Goal: Task Accomplishment & Management: Manage account settings

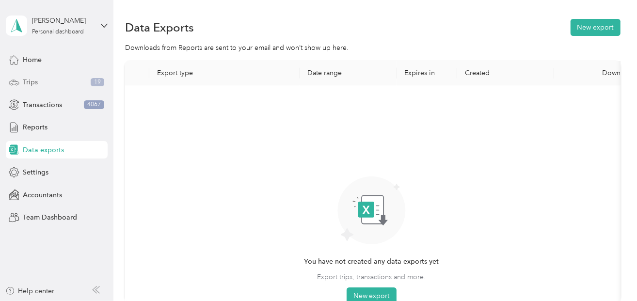
click at [31, 82] on span "Trips" at bounding box center [30, 82] width 15 height 10
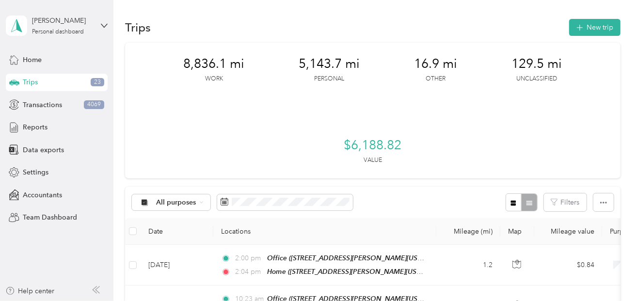
scroll to position [161, 0]
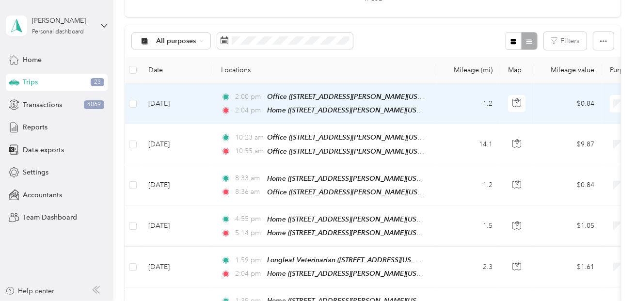
click at [455, 106] on td "1.2" at bounding box center [468, 103] width 64 height 41
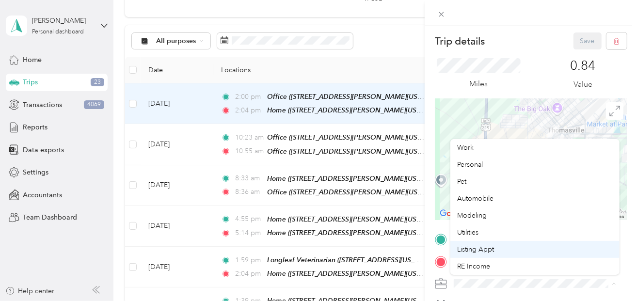
scroll to position [161, 0]
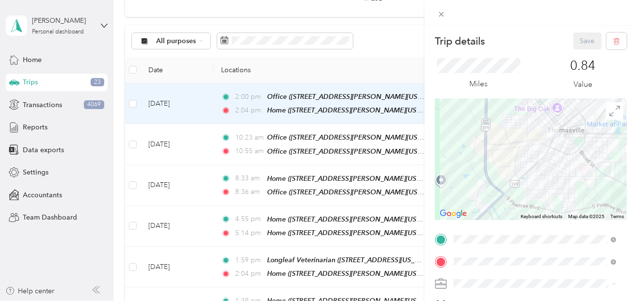
click at [483, 158] on li "Real Estate" at bounding box center [534, 155] width 169 height 17
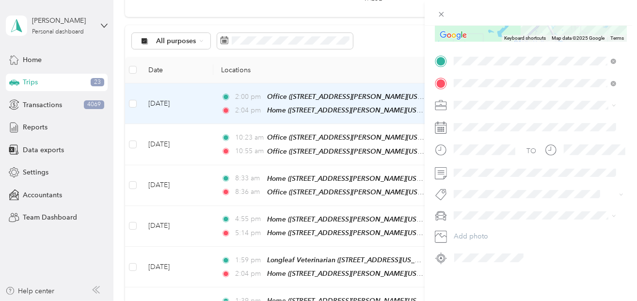
scroll to position [185, 0]
click at [487, 204] on span "Sales Meeting" at bounding box center [483, 204] width 38 height 9
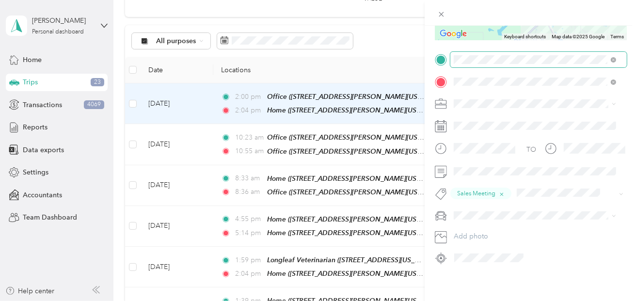
scroll to position [0, 0]
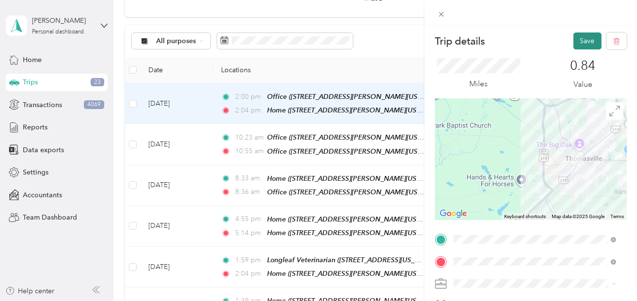
click at [581, 43] on button "Save" at bounding box center [587, 40] width 28 height 17
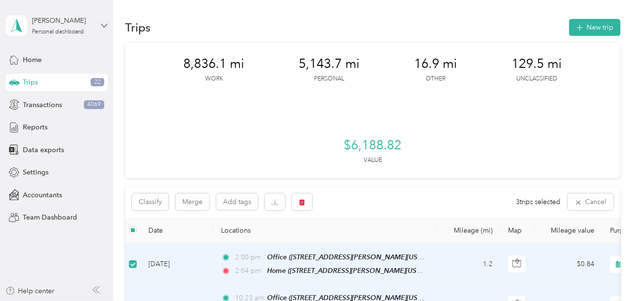
click at [105, 27] on icon at bounding box center [104, 25] width 7 height 7
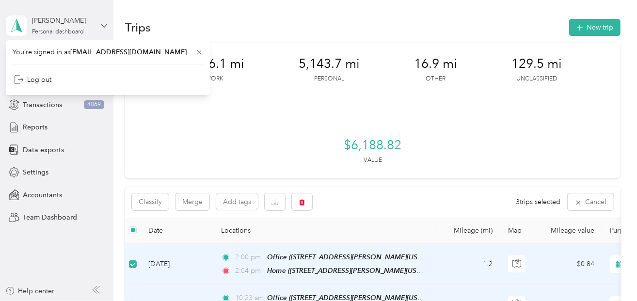
click at [105, 27] on icon at bounding box center [104, 25] width 7 height 7
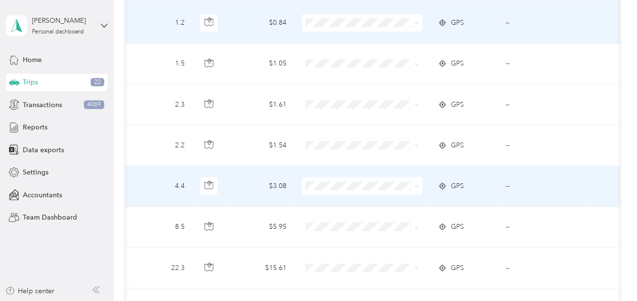
scroll to position [161, 0]
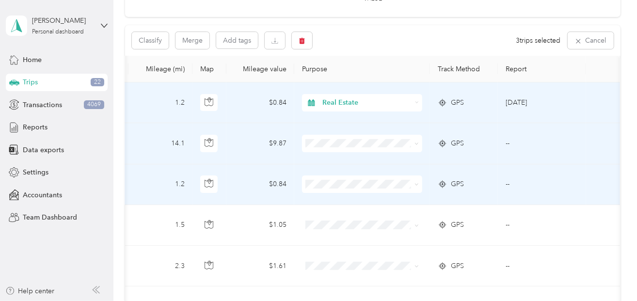
click at [411, 143] on span at bounding box center [415, 143] width 8 height 11
click at [415, 142] on icon at bounding box center [416, 144] width 4 height 4
click at [356, 172] on li "Real Estate" at bounding box center [360, 167] width 120 height 17
click at [415, 185] on span at bounding box center [416, 184] width 4 height 8
click at [352, 53] on li "Real Estate" at bounding box center [360, 50] width 120 height 17
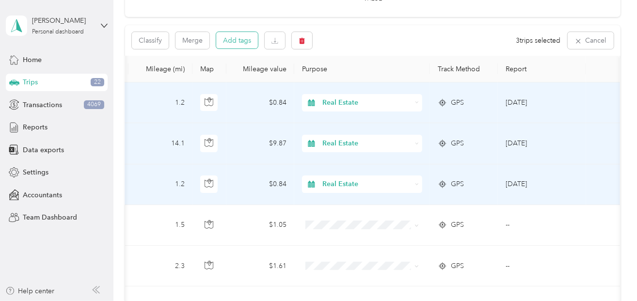
click at [240, 43] on button "Add tags" at bounding box center [237, 40] width 42 height 16
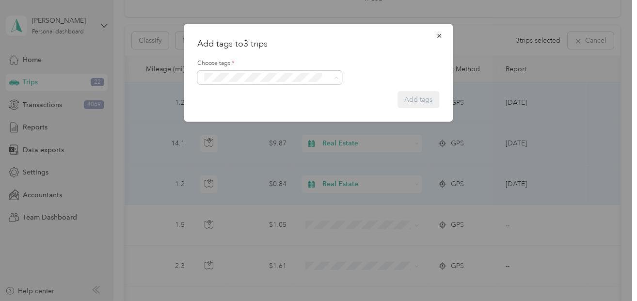
drag, startPoint x: 230, startPoint y: 95, endPoint x: 240, endPoint y: 94, distance: 10.8
click at [230, 95] on span "Sales Meeting" at bounding box center [230, 95] width 38 height 9
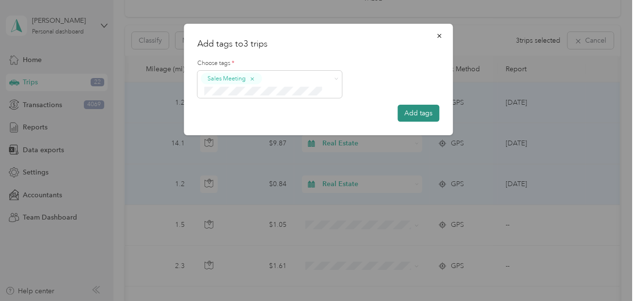
click at [425, 114] on button "Add tags" at bounding box center [419, 113] width 42 height 17
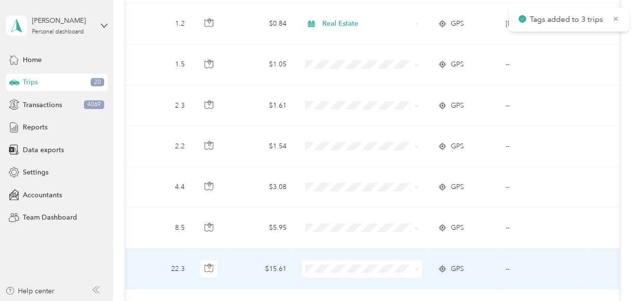
scroll to position [1111, 0]
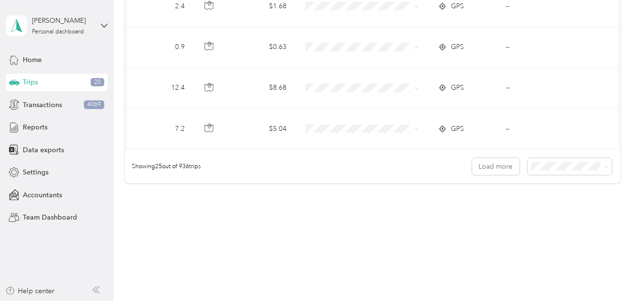
click at [562, 188] on li "50 per load" at bounding box center [567, 184] width 84 height 17
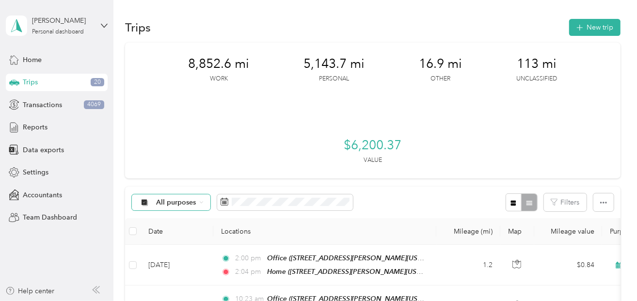
click at [176, 206] on span "All purposes" at bounding box center [176, 202] width 40 height 7
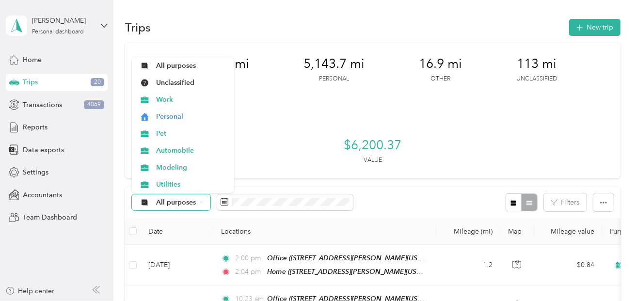
click at [176, 206] on span "All purposes" at bounding box center [176, 202] width 40 height 7
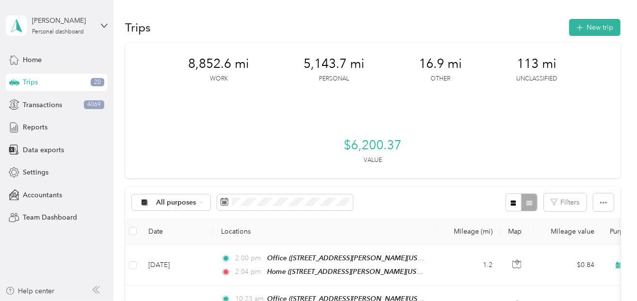
click at [398, 204] on div "All purposes Filters" at bounding box center [372, 203] width 495 height 32
click at [511, 201] on icon "button" at bounding box center [513, 202] width 5 height 5
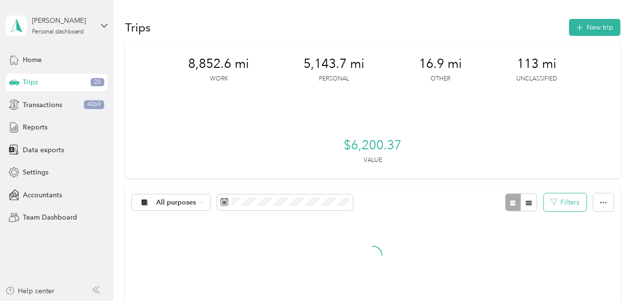
click at [569, 203] on button "Filters" at bounding box center [565, 202] width 43 height 18
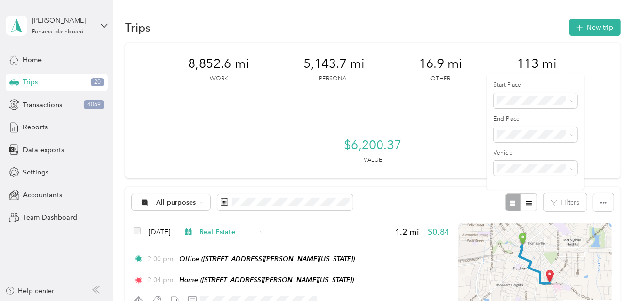
click at [467, 200] on div "All purposes Filters" at bounding box center [372, 203] width 495 height 32
click at [604, 203] on icon "button" at bounding box center [603, 202] width 7 height 7
click at [432, 197] on div "All purposes Filters" at bounding box center [372, 203] width 495 height 32
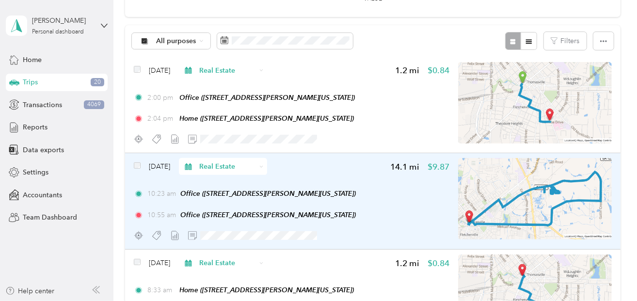
scroll to position [323, 0]
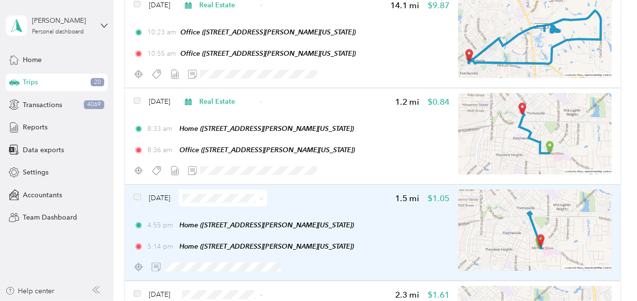
click at [522, 243] on img at bounding box center [535, 230] width 154 height 81
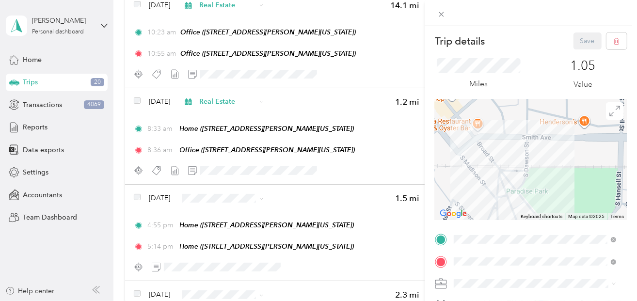
drag, startPoint x: 508, startPoint y: 130, endPoint x: 502, endPoint y: 207, distance: 77.8
click at [503, 225] on div "Trip details Save This trip cannot be edited because it is either under review,…" at bounding box center [531, 237] width 192 height 411
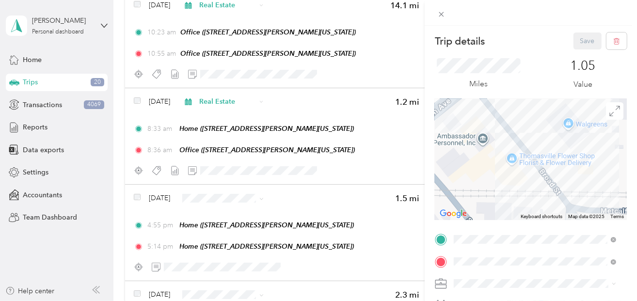
drag, startPoint x: 489, startPoint y: 131, endPoint x: 538, endPoint y: 191, distance: 76.8
click at [538, 191] on div at bounding box center [531, 159] width 192 height 121
click at [226, 244] on div "Trip details Save This trip cannot be edited because it is either under review,…" at bounding box center [318, 150] width 637 height 301
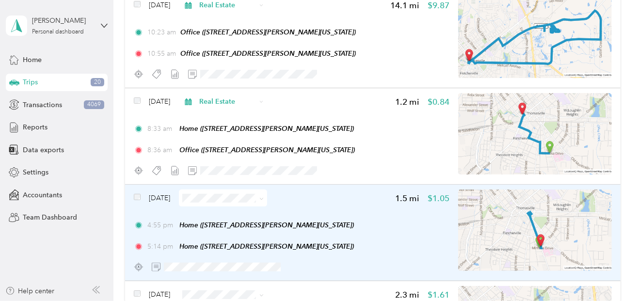
scroll to position [485, 0]
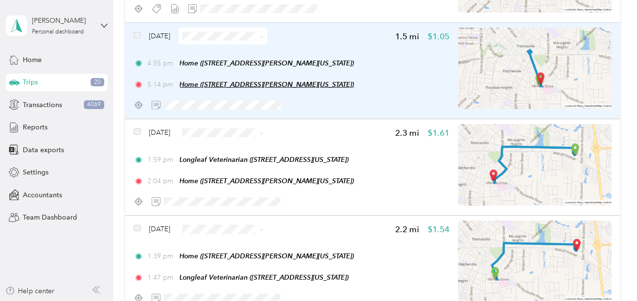
click at [325, 86] on span "Home ([STREET_ADDRESS][PERSON_NAME][US_STATE])" at bounding box center [267, 84] width 174 height 8
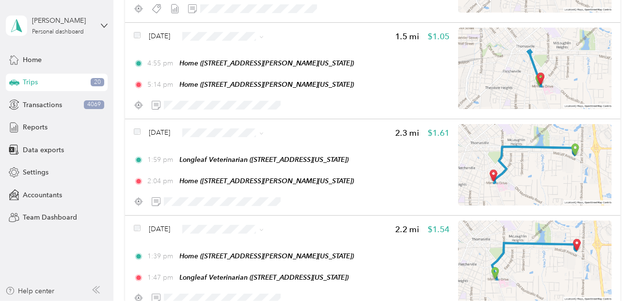
click at [221, 62] on button "Edit Place" at bounding box center [208, 60] width 55 height 17
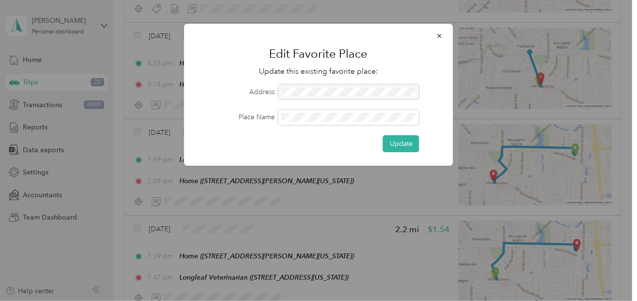
click at [326, 88] on div at bounding box center [348, 92] width 141 height 16
click at [441, 38] on icon "button" at bounding box center [439, 35] width 7 height 7
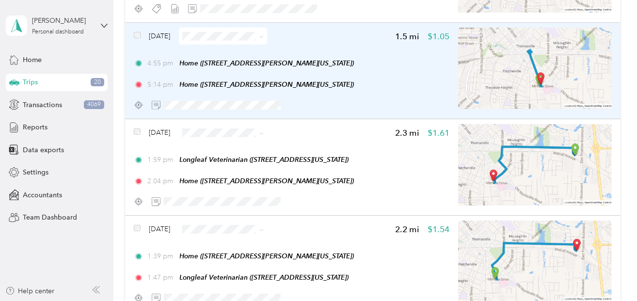
click at [371, 94] on div "[DATE] 1.5 mi $1.05 4:55 pm Home ([STREET_ADDRESS][PERSON_NAME][US_STATE]) 5:14…" at bounding box center [292, 71] width 316 height 86
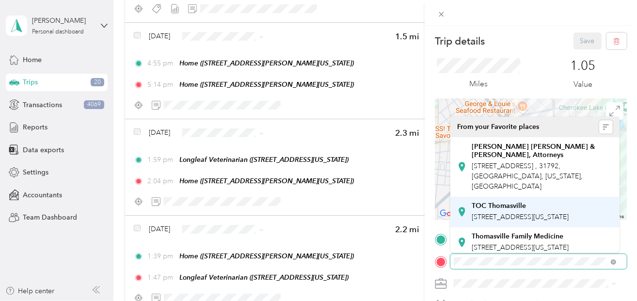
scroll to position [161, 0]
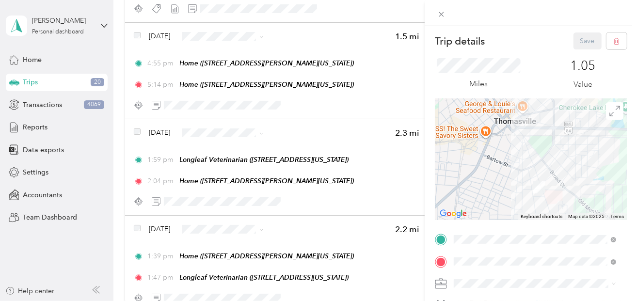
click at [525, 161] on span "[STREET_ADDRESS][US_STATE]" at bounding box center [520, 157] width 97 height 8
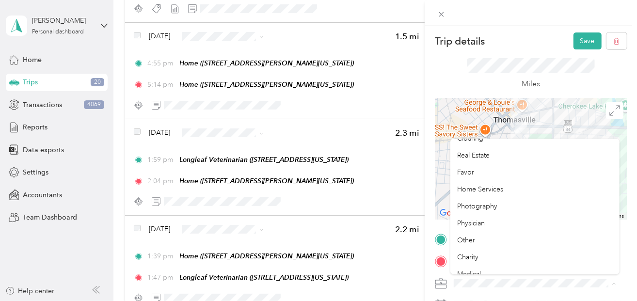
scroll to position [203, 0]
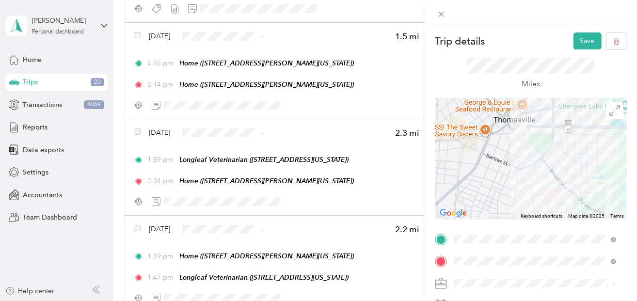
click at [487, 236] on li "Medical" at bounding box center [534, 232] width 169 height 17
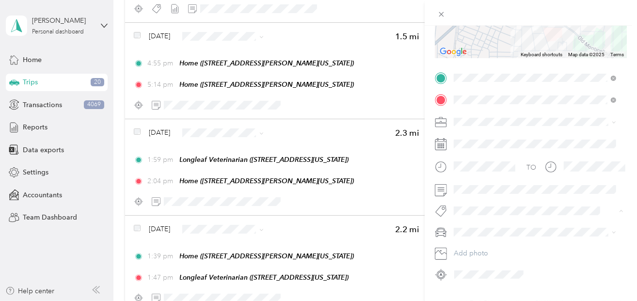
click at [474, 224] on span "Rx Pickup" at bounding box center [477, 227] width 26 height 9
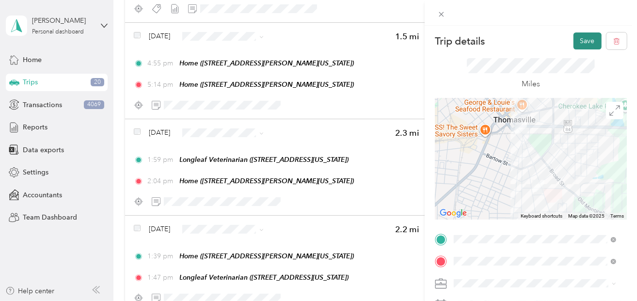
click at [577, 40] on button "Save" at bounding box center [587, 40] width 28 height 17
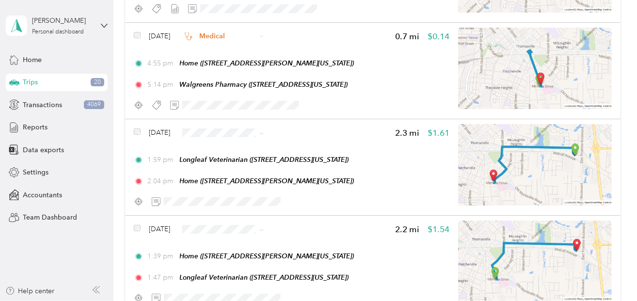
click at [253, 184] on span "Pet" at bounding box center [256, 181] width 71 height 10
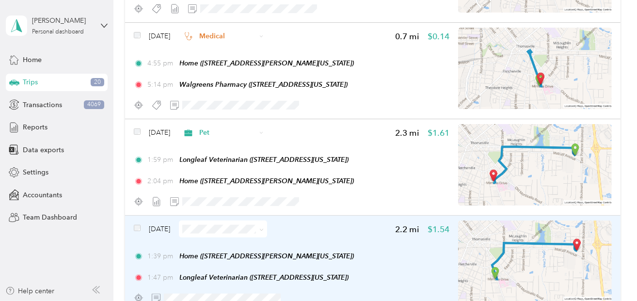
click at [234, 236] on span at bounding box center [223, 229] width 88 height 17
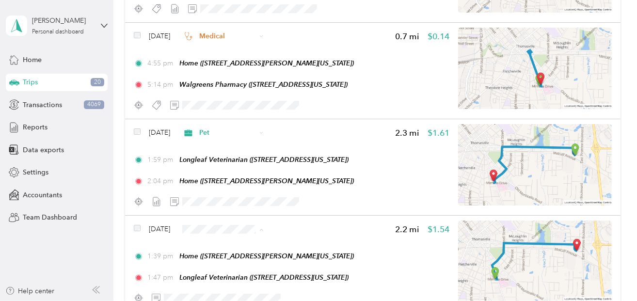
click at [239, 126] on span "Pet" at bounding box center [256, 125] width 71 height 10
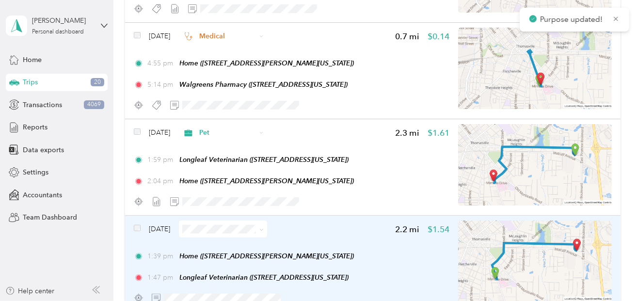
scroll to position [646, 0]
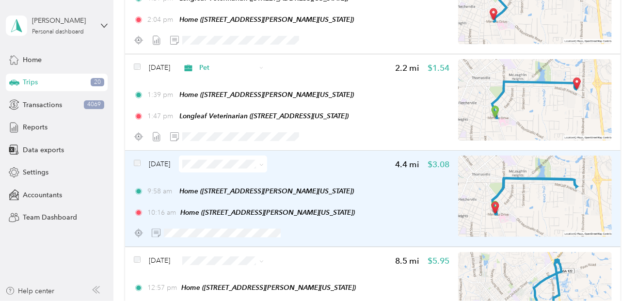
click at [543, 206] on img at bounding box center [535, 196] width 154 height 81
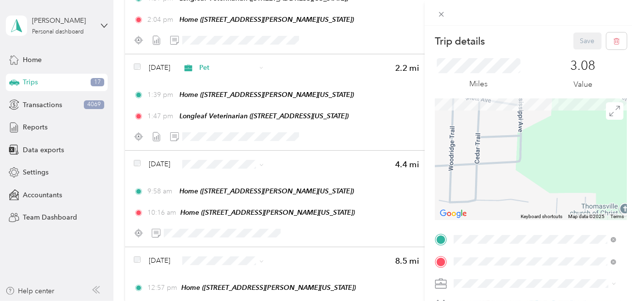
drag, startPoint x: 592, startPoint y: 163, endPoint x: 499, endPoint y: 216, distance: 106.3
click at [499, 217] on div at bounding box center [531, 159] width 192 height 121
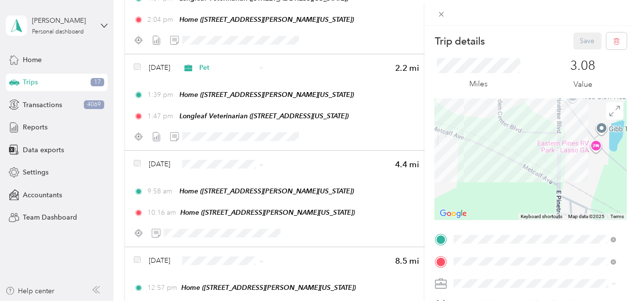
drag, startPoint x: 598, startPoint y: 137, endPoint x: 535, endPoint y: 199, distance: 88.4
click at [535, 202] on div at bounding box center [531, 159] width 192 height 121
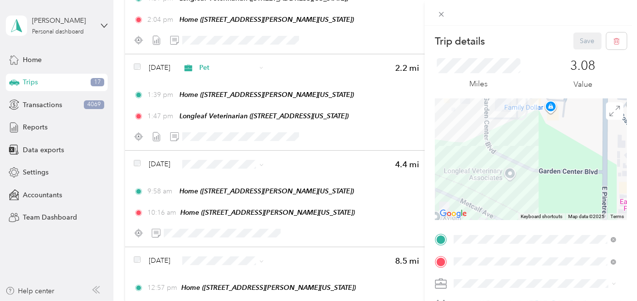
drag, startPoint x: 513, startPoint y: 121, endPoint x: 508, endPoint y: 201, distance: 80.6
click at [508, 205] on div at bounding box center [531, 159] width 192 height 121
click at [221, 164] on div "Trip details Save This trip cannot be edited because it is either under review,…" at bounding box center [318, 150] width 637 height 301
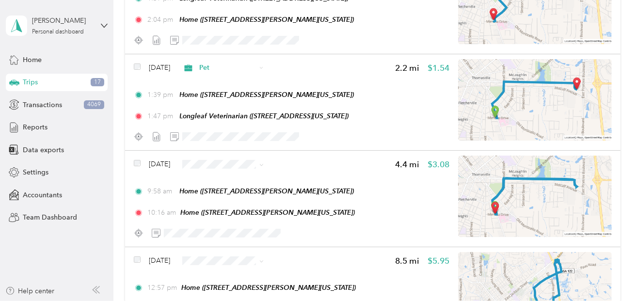
click at [237, 59] on span "Pet" at bounding box center [256, 60] width 71 height 10
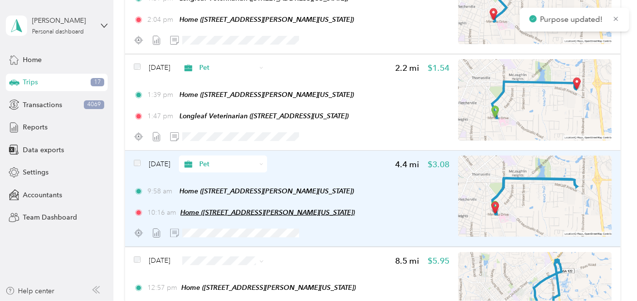
click at [278, 208] on span "Home ([STREET_ADDRESS][PERSON_NAME][US_STATE])" at bounding box center [267, 212] width 174 height 8
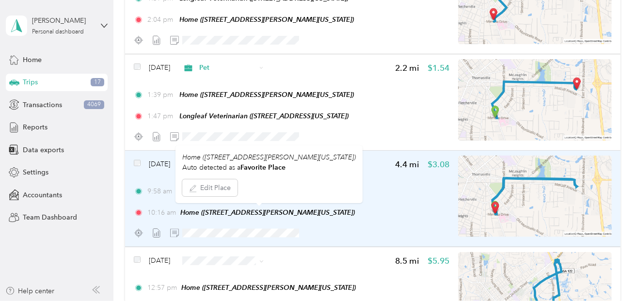
click at [400, 216] on div "10:16 am Home ([STREET_ADDRESS][PERSON_NAME][US_STATE])" at bounding box center [292, 212] width 316 height 10
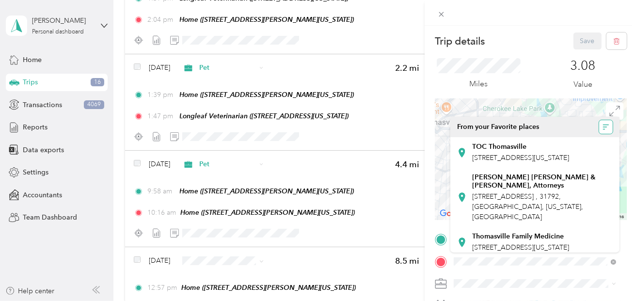
click at [603, 125] on icon "button" at bounding box center [606, 125] width 6 height 0
click at [559, 162] on span "A - Z" at bounding box center [558, 163] width 15 height 8
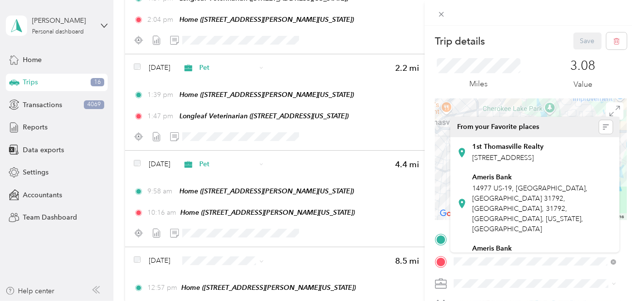
click at [548, 82] on div "3.08 Value" at bounding box center [583, 74] width 88 height 32
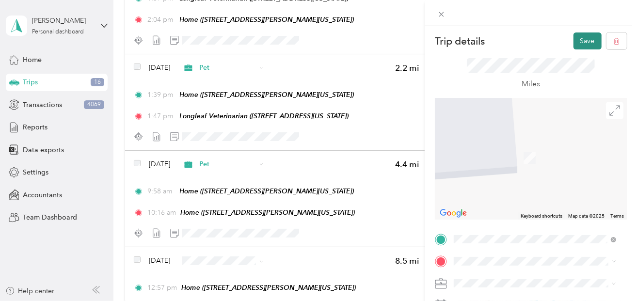
click at [573, 46] on button "Save" at bounding box center [587, 40] width 28 height 17
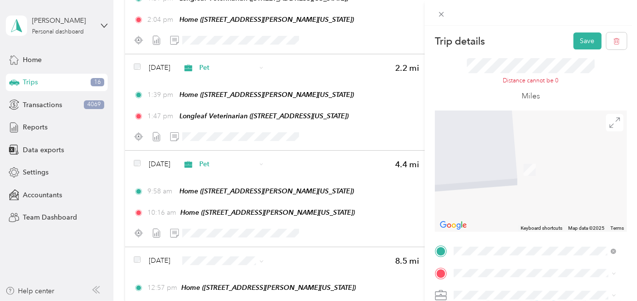
click at [281, 190] on div "Trip details Save This trip cannot be edited because it is either under review,…" at bounding box center [318, 150] width 637 height 301
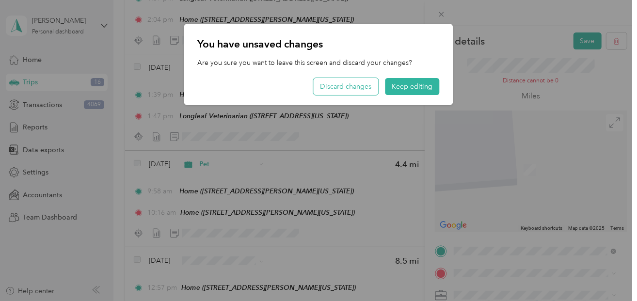
click at [361, 87] on button "Discard changes" at bounding box center [346, 86] width 65 height 17
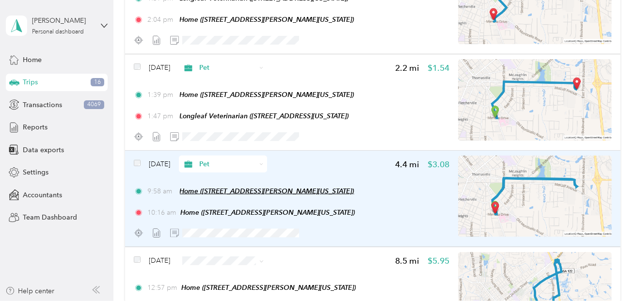
click at [290, 189] on span "Home ([STREET_ADDRESS][PERSON_NAME][US_STATE])" at bounding box center [267, 191] width 174 height 8
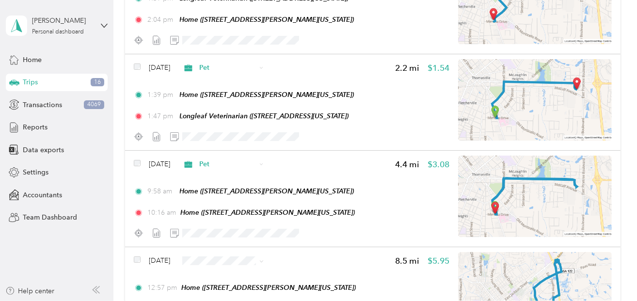
click at [213, 167] on button "Edit Place" at bounding box center [208, 166] width 55 height 17
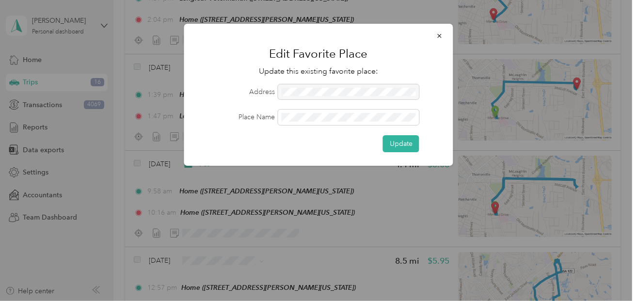
drag, startPoint x: 440, startPoint y: 35, endPoint x: 433, endPoint y: 54, distance: 20.1
click at [440, 36] on icon "button" at bounding box center [439, 35] width 7 height 7
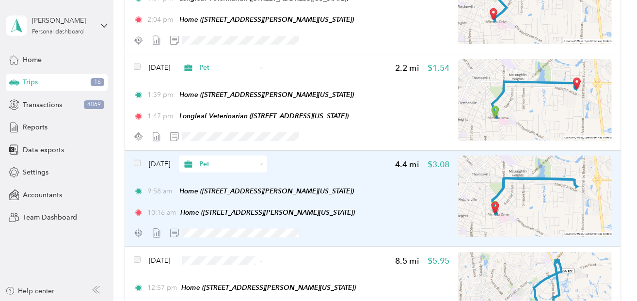
click at [348, 207] on div "10:16 am Home ([STREET_ADDRESS][PERSON_NAME][US_STATE])" at bounding box center [292, 212] width 316 height 10
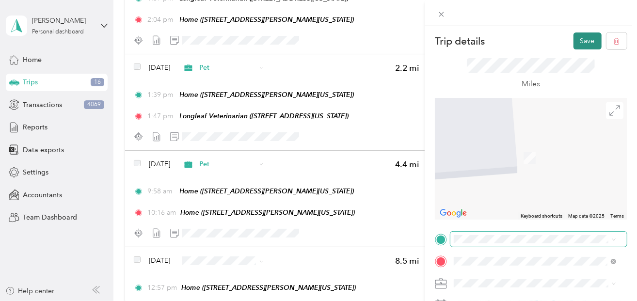
click at [573, 42] on button "Save" at bounding box center [587, 40] width 28 height 17
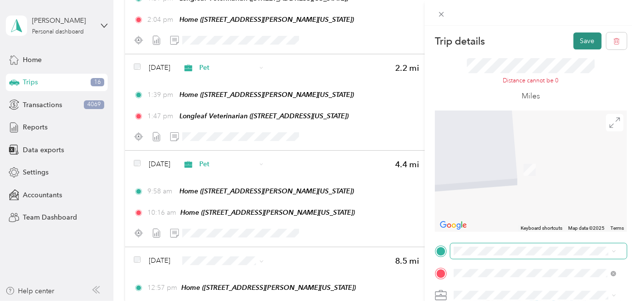
click at [585, 41] on button "Save" at bounding box center [587, 40] width 28 height 17
click at [278, 196] on div "Trip details Save This trip cannot be edited because it is either under review,…" at bounding box center [318, 150] width 637 height 301
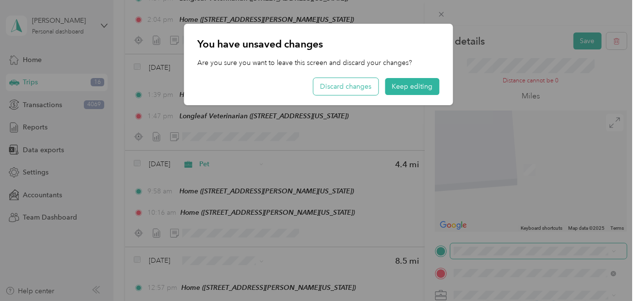
click at [351, 86] on button "Discard changes" at bounding box center [346, 86] width 65 height 17
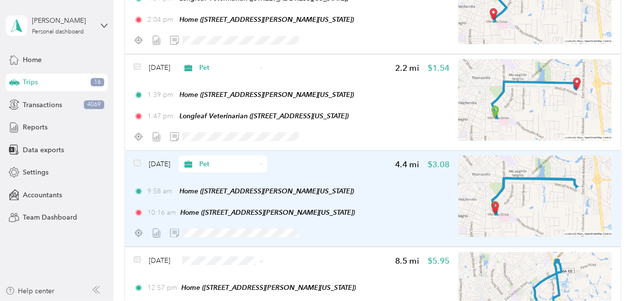
scroll to position [807, 0]
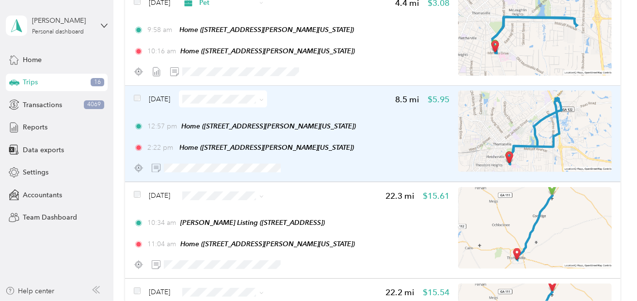
click at [510, 137] on img at bounding box center [535, 131] width 154 height 81
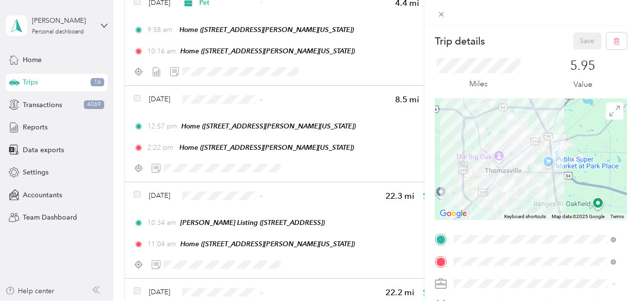
click at [229, 97] on div "Trip details Save This trip cannot be edited because it is either under review,…" at bounding box center [318, 150] width 637 height 301
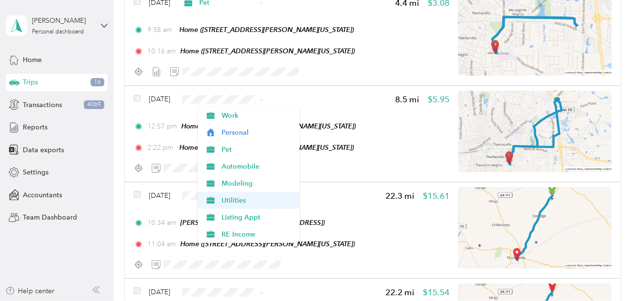
scroll to position [161, 0]
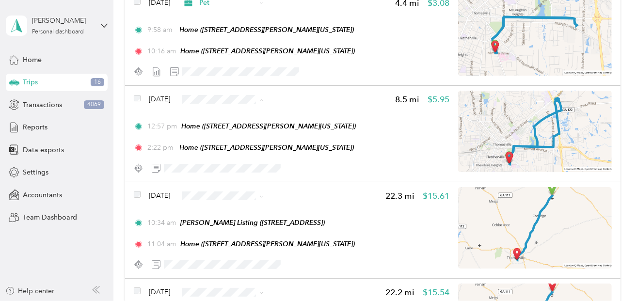
click at [245, 122] on span "Real Estate" at bounding box center [256, 124] width 71 height 10
click at [241, 65] on span "Real Estate" at bounding box center [256, 65] width 71 height 10
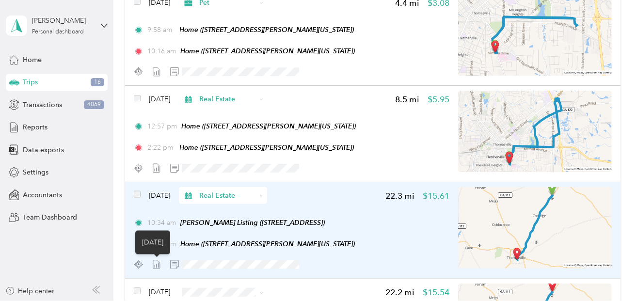
click at [155, 263] on icon at bounding box center [157, 265] width 10 height 10
click at [156, 263] on icon at bounding box center [157, 265] width 10 height 10
click at [359, 222] on div "10:34 am [PERSON_NAME] Listing ([STREET_ADDRESS][PERSON_NAME])" at bounding box center [292, 223] width 316 height 10
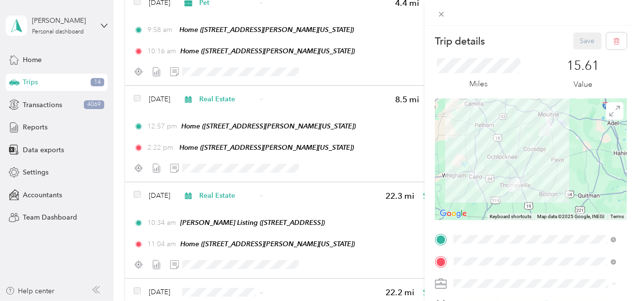
click at [158, 264] on div "Trip details Save This trip cannot be edited because it is either under review,…" at bounding box center [318, 150] width 637 height 301
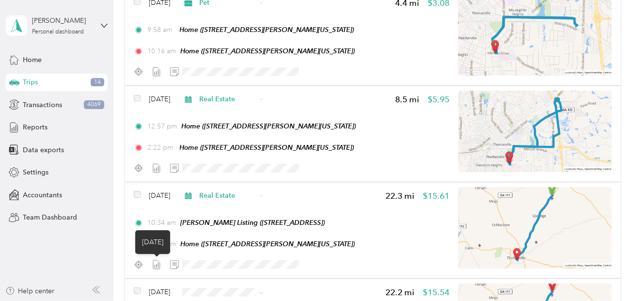
click at [158, 264] on icon at bounding box center [157, 265] width 10 height 10
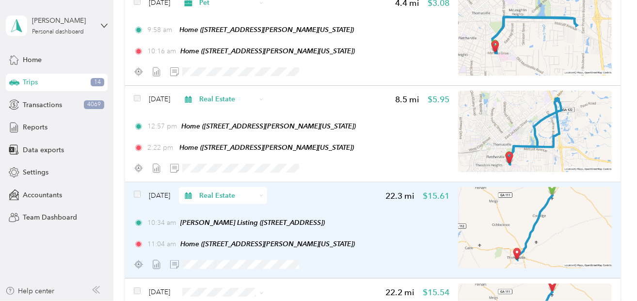
click at [416, 227] on div "10:34 am [PERSON_NAME] Listing ([STREET_ADDRESS][PERSON_NAME]) 11:04 am Home ([…" at bounding box center [292, 234] width 316 height 32
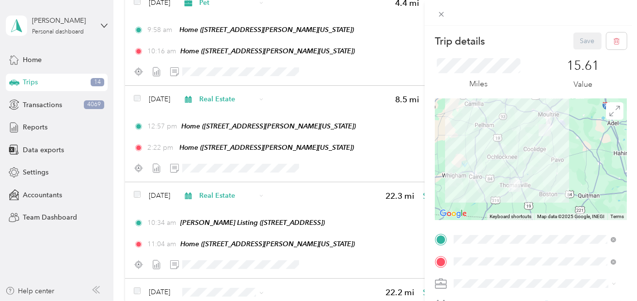
scroll to position [161, 0]
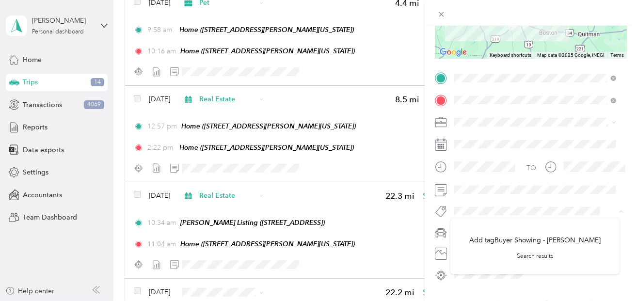
click at [377, 212] on div "Trip details Save This trip cannot be edited because it is either under review,…" at bounding box center [318, 150] width 637 height 301
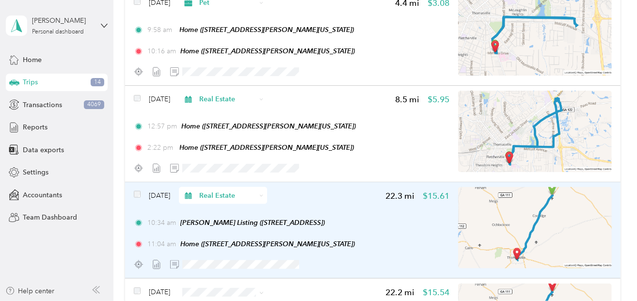
click at [371, 213] on div "[DATE] Real Estate 22.3 mi $15.61 10:34 am [PERSON_NAME] Listing ([STREET_ADDRE…" at bounding box center [292, 230] width 316 height 86
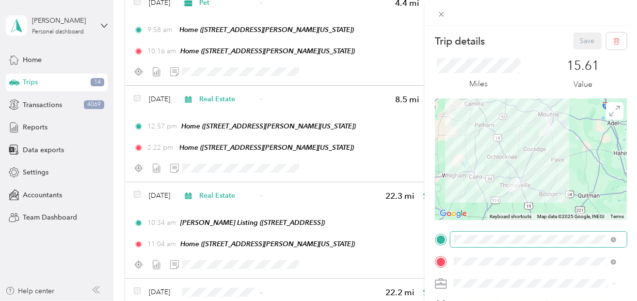
scroll to position [161, 0]
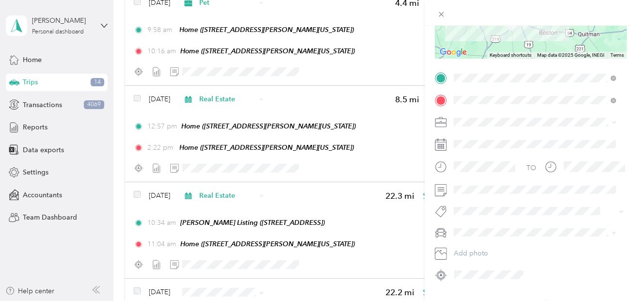
click at [482, 81] on span "Buyer Showing" at bounding box center [484, 81] width 40 height 9
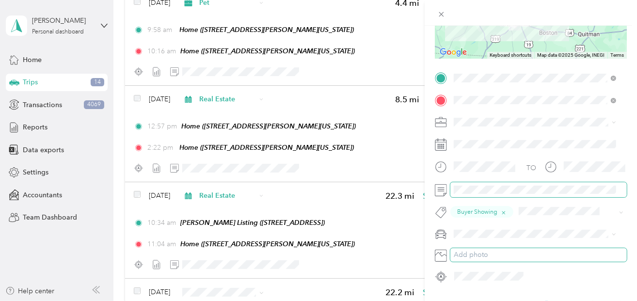
click at [475, 192] on div "TO Buyer Showing Add photo" at bounding box center [531, 177] width 192 height 214
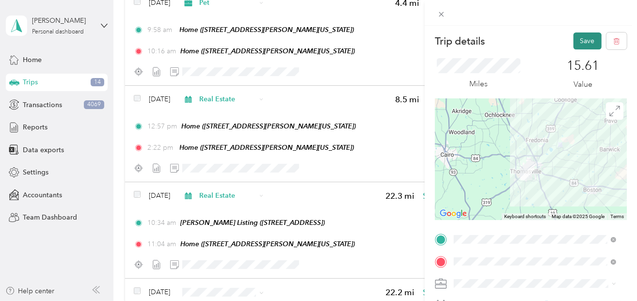
click at [578, 45] on button "Save" at bounding box center [587, 40] width 28 height 17
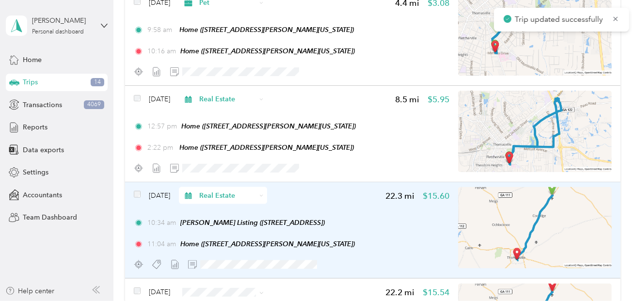
scroll to position [969, 0]
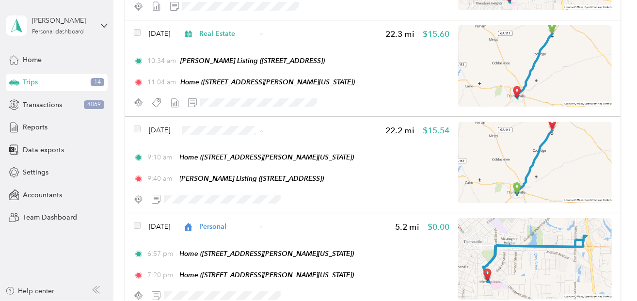
click at [251, 251] on li "Listing Appt" at bounding box center [249, 248] width 102 height 17
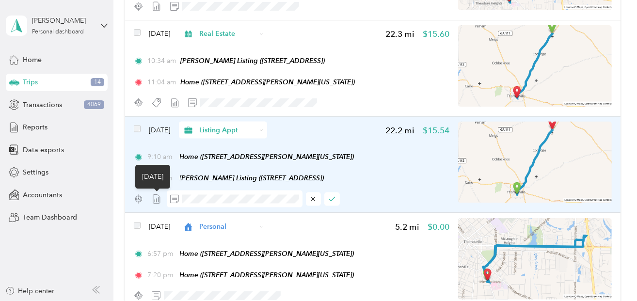
click at [157, 198] on icon at bounding box center [157, 199] width 10 height 10
click at [358, 175] on div "9:40 am [PERSON_NAME] Listing ([STREET_ADDRESS][PERSON_NAME])" at bounding box center [292, 179] width 316 height 10
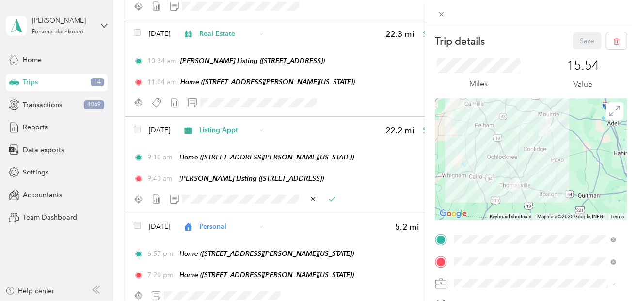
scroll to position [161, 0]
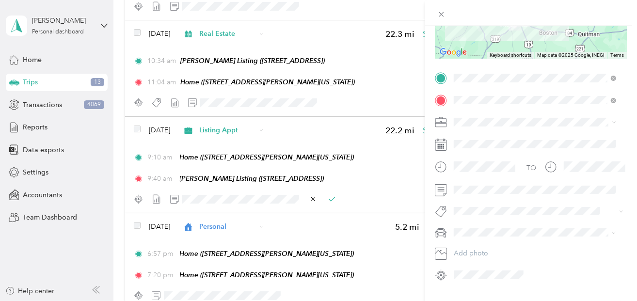
click at [489, 248] on li "Listing Appt" at bounding box center [534, 241] width 169 height 19
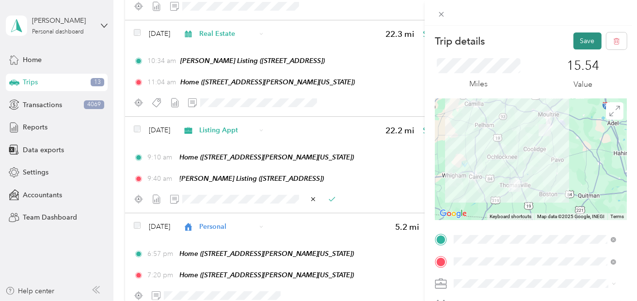
click at [587, 39] on button "Save" at bounding box center [587, 40] width 28 height 17
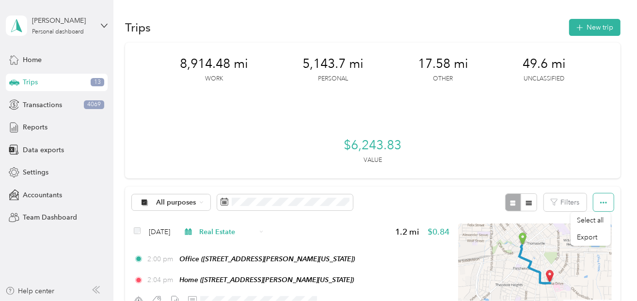
click at [603, 200] on icon "button" at bounding box center [603, 202] width 7 height 7
click at [568, 200] on button "Filters" at bounding box center [565, 202] width 43 height 18
click at [423, 137] on div "8,914.48 mi Work 5,143.7 mi Personal 17.58 mi Other 49.6 mi Unclassified $6,243…" at bounding box center [372, 111] width 495 height 136
click at [34, 106] on span "Transactions" at bounding box center [42, 105] width 39 height 10
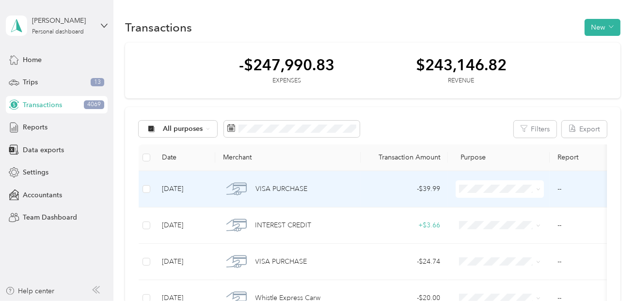
click at [282, 189] on span "VISA PURCHASE" at bounding box center [281, 189] width 52 height 11
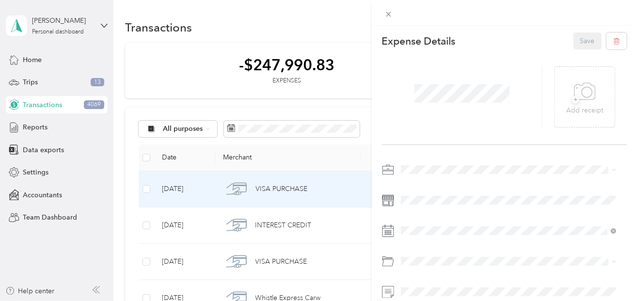
click at [290, 226] on div "This expense cannot be edited because it is either under review, approved, or p…" at bounding box center [318, 150] width 637 height 301
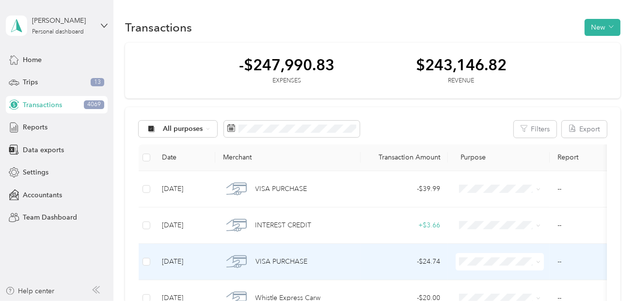
click at [284, 262] on span "VISA PURCHASE" at bounding box center [281, 261] width 52 height 11
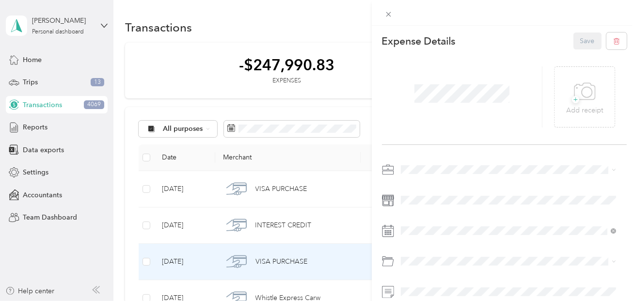
click at [343, 83] on div "This expense cannot be edited because it is either under review, approved, or p…" at bounding box center [318, 150] width 637 height 301
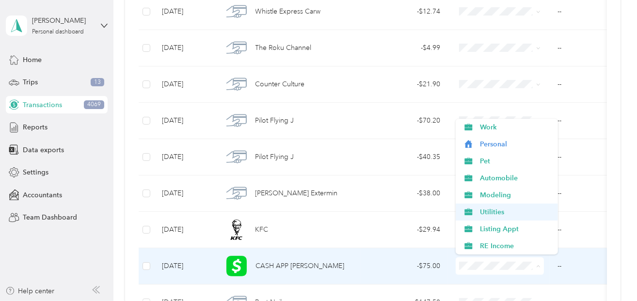
scroll to position [161, 0]
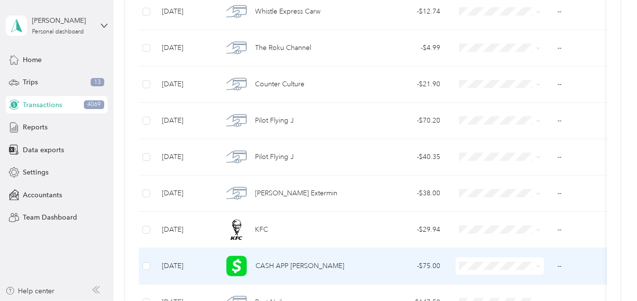
click at [484, 135] on span "Real Estate" at bounding box center [515, 132] width 71 height 10
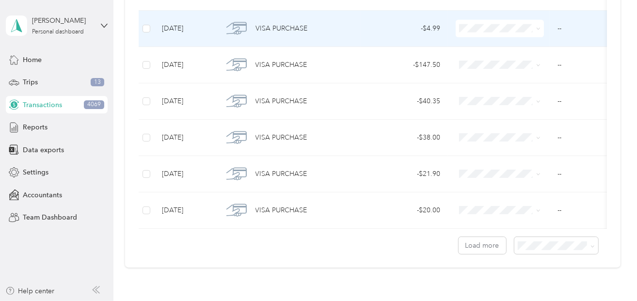
scroll to position [921, 0]
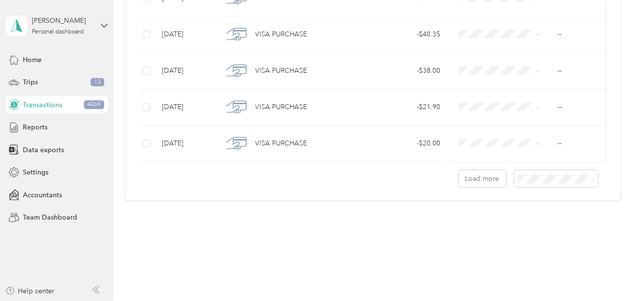
click at [552, 230] on span "100 per load" at bounding box center [539, 230] width 40 height 8
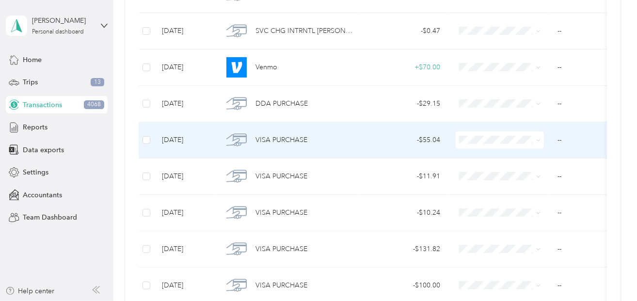
scroll to position [2537, 0]
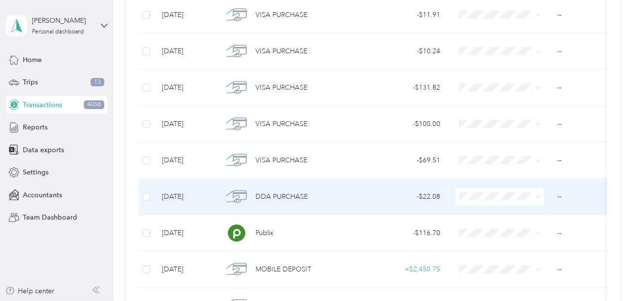
click at [283, 191] on span "DDA PURCHASE" at bounding box center [281, 196] width 52 height 11
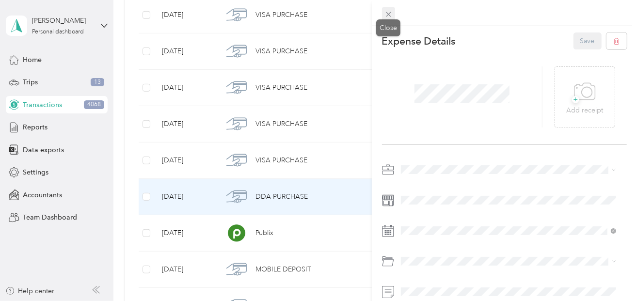
click at [389, 15] on icon at bounding box center [388, 14] width 5 height 5
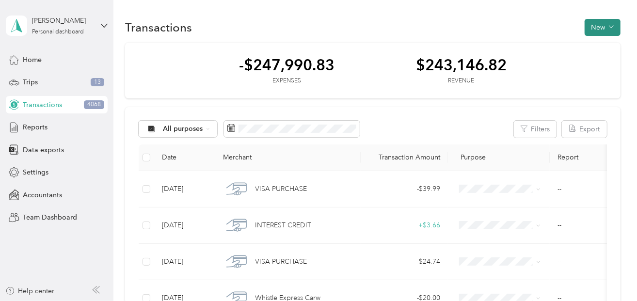
click at [613, 28] on button "New" at bounding box center [603, 27] width 36 height 17
click at [174, 59] on div "-$247,990.83 Expenses $243,146.82 Revenue" at bounding box center [372, 71] width 495 height 56
click at [54, 195] on span "Accountants" at bounding box center [42, 195] width 39 height 10
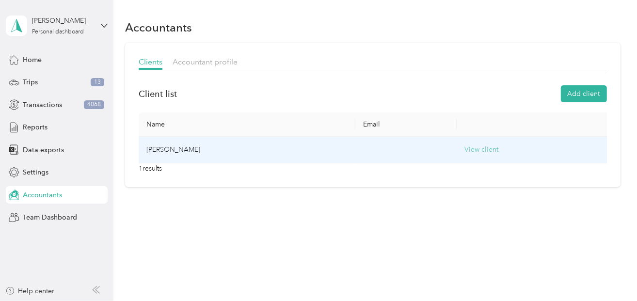
click at [498, 150] on button "View client" at bounding box center [481, 149] width 34 height 11
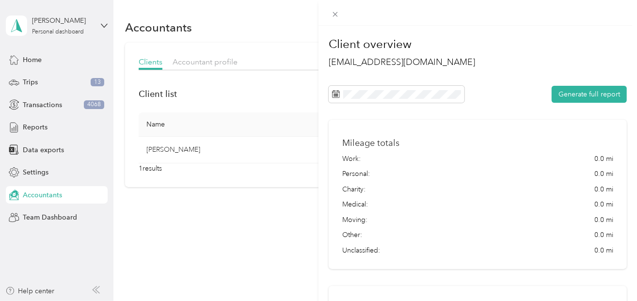
click at [216, 61] on div "Client overview [EMAIL_ADDRESS][DOMAIN_NAME] Generate full report Mileage total…" at bounding box center [318, 150] width 637 height 301
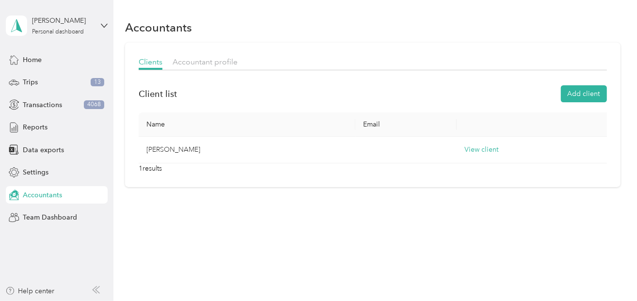
click at [216, 61] on span "Accountant profile" at bounding box center [205, 61] width 65 height 9
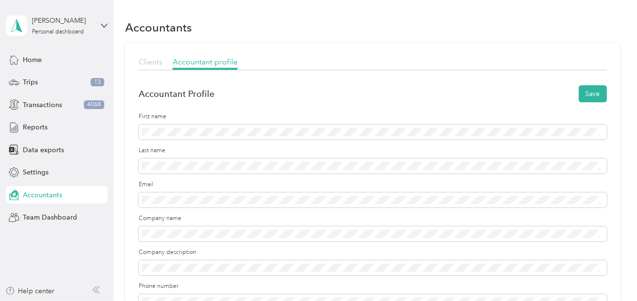
click at [153, 65] on span "Clients" at bounding box center [151, 61] width 24 height 9
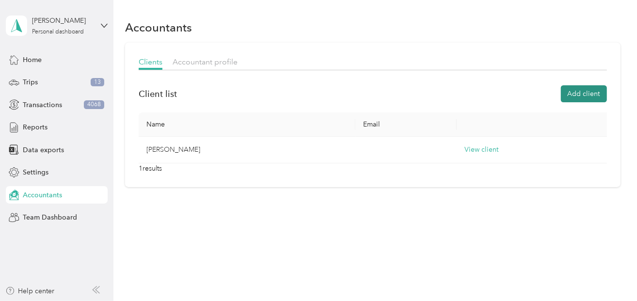
click at [573, 90] on button "Add client" at bounding box center [584, 93] width 46 height 17
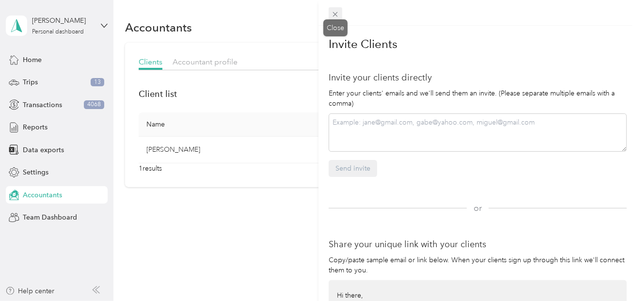
click at [336, 15] on icon at bounding box center [335, 14] width 5 height 5
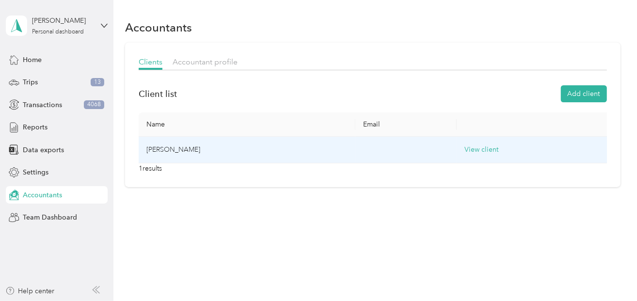
click at [170, 146] on td "[PERSON_NAME]" at bounding box center [247, 150] width 217 height 27
click at [175, 148] on td "[PERSON_NAME]" at bounding box center [247, 150] width 217 height 27
click at [498, 148] on button "View client" at bounding box center [481, 149] width 34 height 11
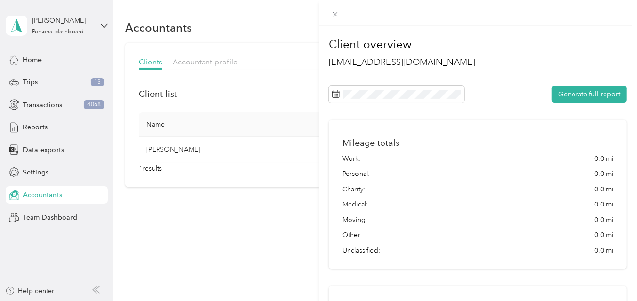
click at [174, 238] on div "Client overview [EMAIL_ADDRESS][DOMAIN_NAME] Generate full report Mileage total…" at bounding box center [318, 150] width 637 height 301
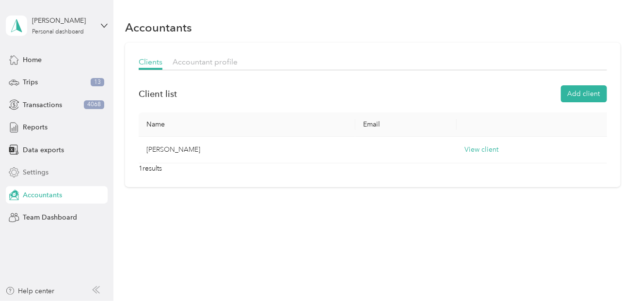
click at [26, 174] on span "Settings" at bounding box center [36, 172] width 26 height 10
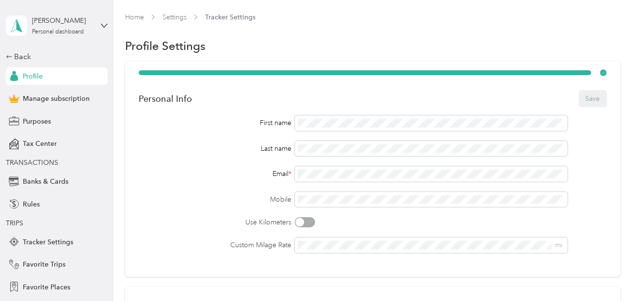
scroll to position [161, 0]
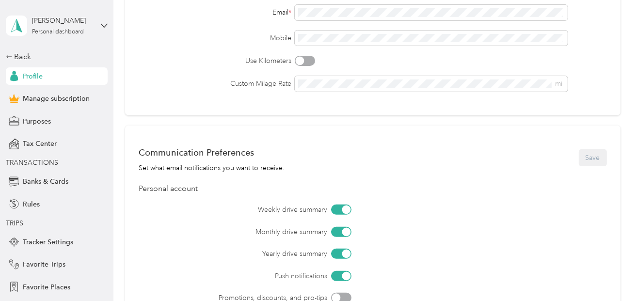
click at [427, 106] on div "Personal Info Save First name Last name Email * Mobile Use Kilometers Custom Mi…" at bounding box center [372, 8] width 495 height 216
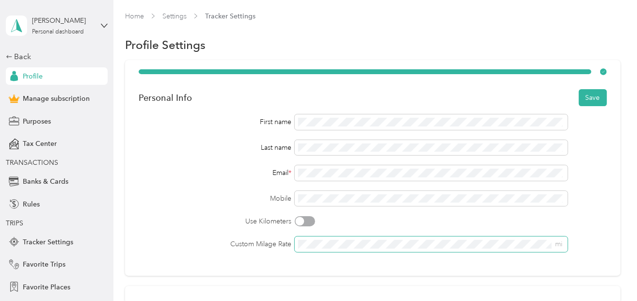
scroll to position [0, 0]
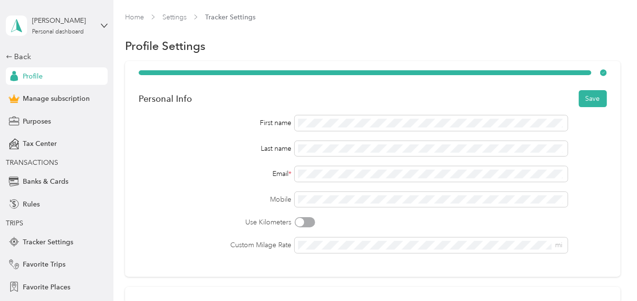
click at [588, 86] on div "Personal Info Save First name Last name Email * Mobile Use Kilometers Custom Mi…" at bounding box center [372, 169] width 495 height 216
click at [589, 95] on button "Save" at bounding box center [593, 98] width 28 height 17
click at [27, 118] on span "Purposes" at bounding box center [37, 121] width 28 height 10
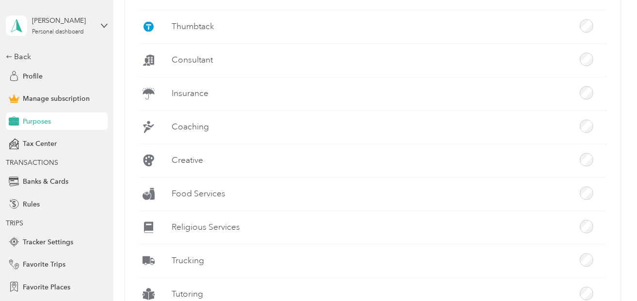
scroll to position [1259, 0]
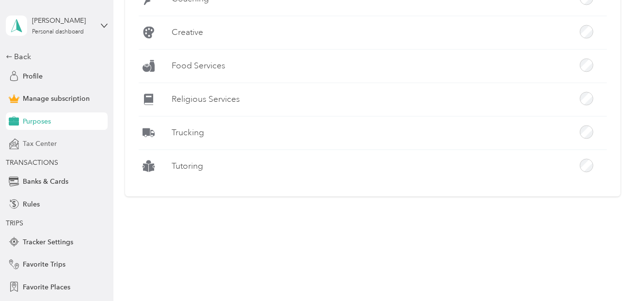
click at [35, 139] on span "Tax Center" at bounding box center [40, 144] width 34 height 10
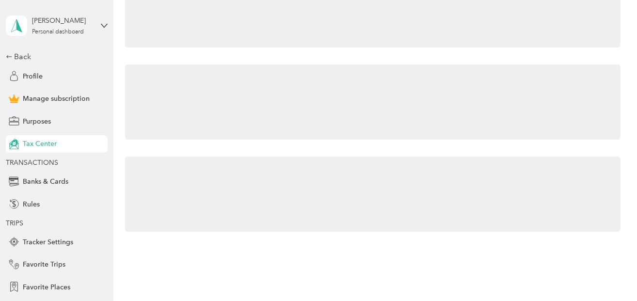
scroll to position [3, 0]
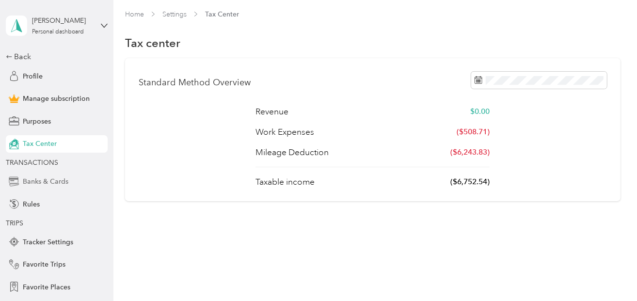
click at [45, 180] on span "Banks & Cards" at bounding box center [46, 181] width 46 height 10
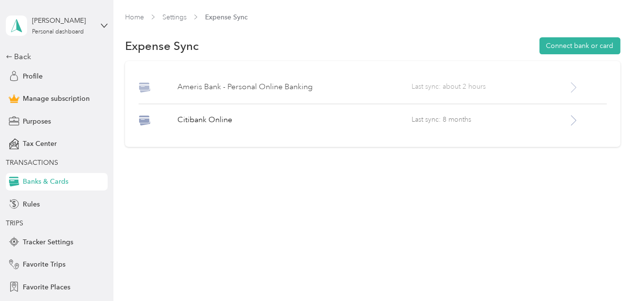
click at [259, 86] on p "Ameris Bank - Personal Online Banking" at bounding box center [295, 87] width 234 height 12
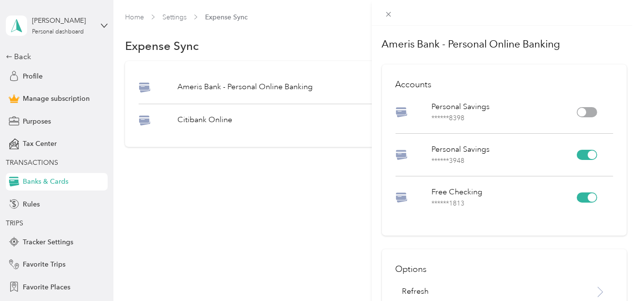
click at [581, 112] on div at bounding box center [587, 112] width 20 height 10
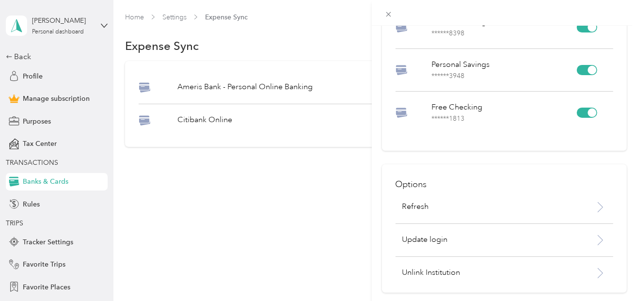
click at [31, 204] on div "Ameris Bank - Personal Online Banking Accounts Personal Savings ****** 8398 Per…" at bounding box center [318, 150] width 637 height 301
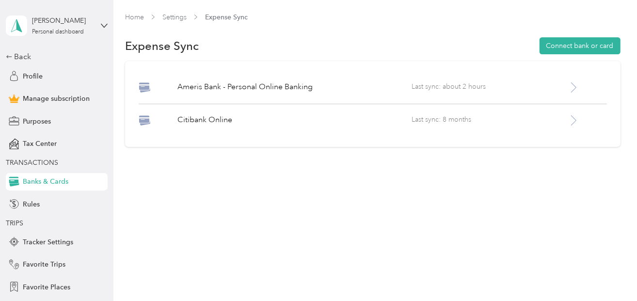
click at [31, 204] on span "Rules" at bounding box center [31, 204] width 17 height 10
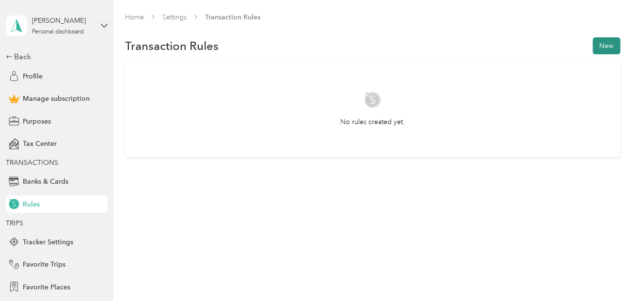
click at [614, 45] on button "New" at bounding box center [607, 45] width 28 height 17
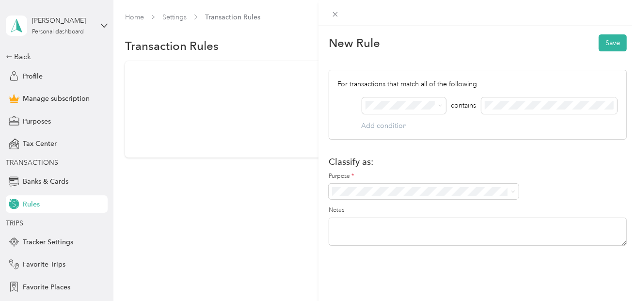
click at [50, 243] on div "New Rule Save For transactions that match all of the following AND contains Add…" at bounding box center [318, 150] width 637 height 301
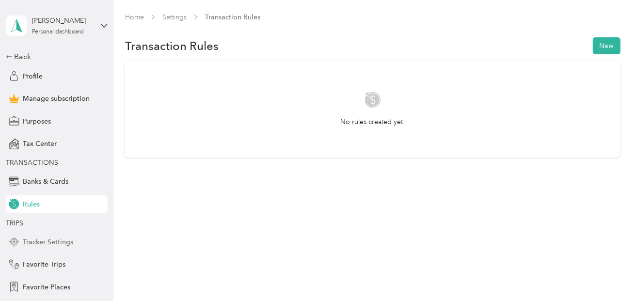
click at [51, 242] on span "Tracker Settings" at bounding box center [48, 242] width 50 height 10
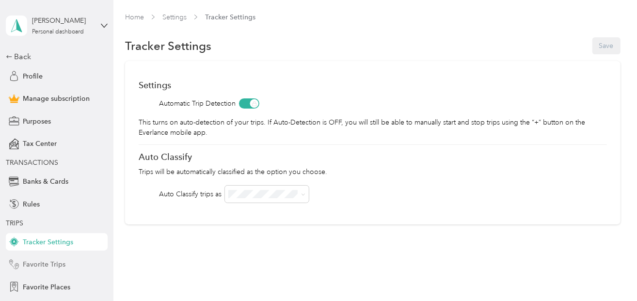
click at [65, 265] on div "Favorite Trips" at bounding box center [57, 264] width 102 height 17
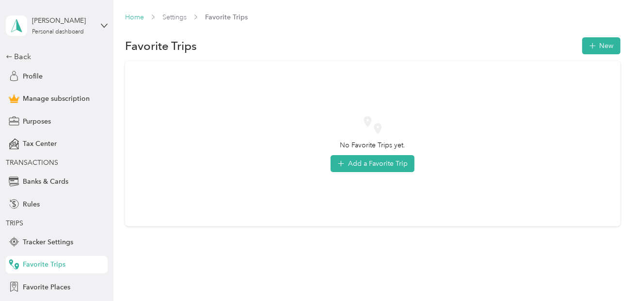
click at [139, 18] on link "Home" at bounding box center [134, 17] width 19 height 8
